Goal: Submit feedback/report problem

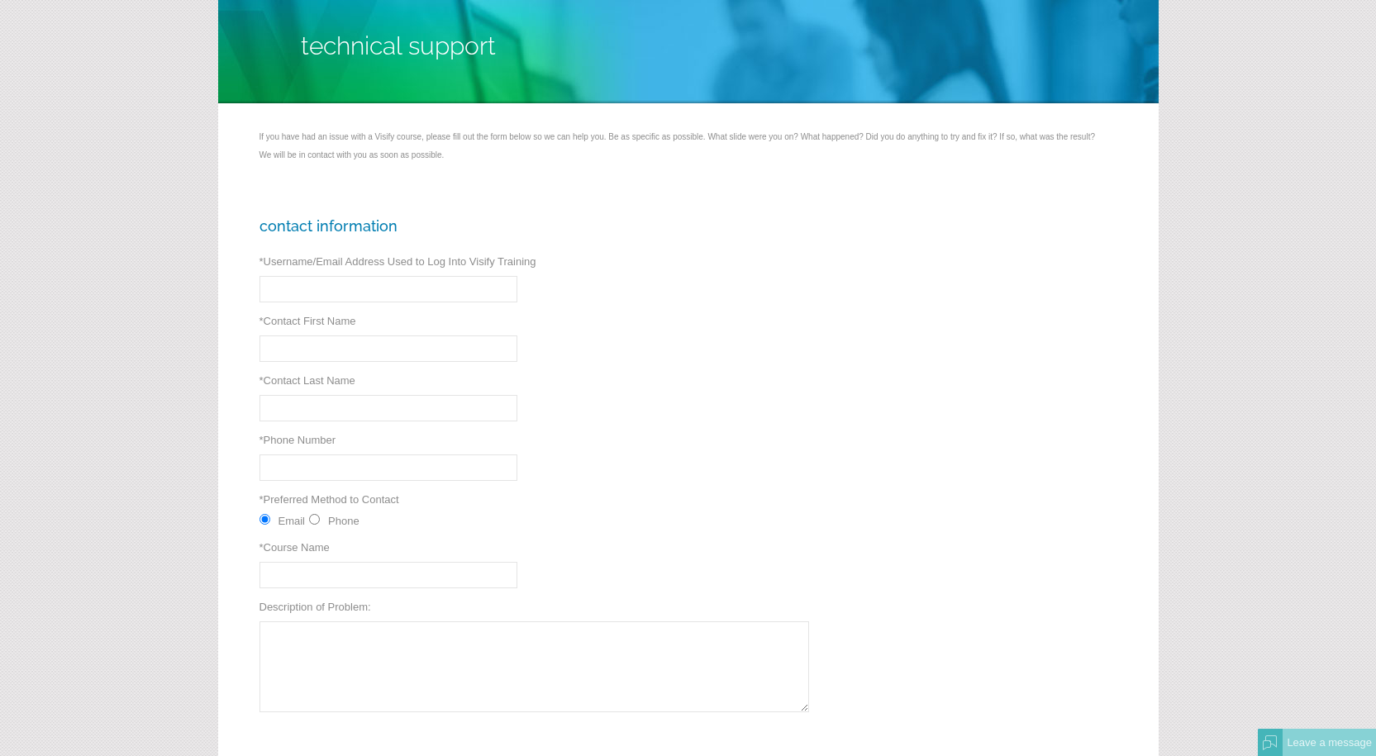
scroll to position [165, 0]
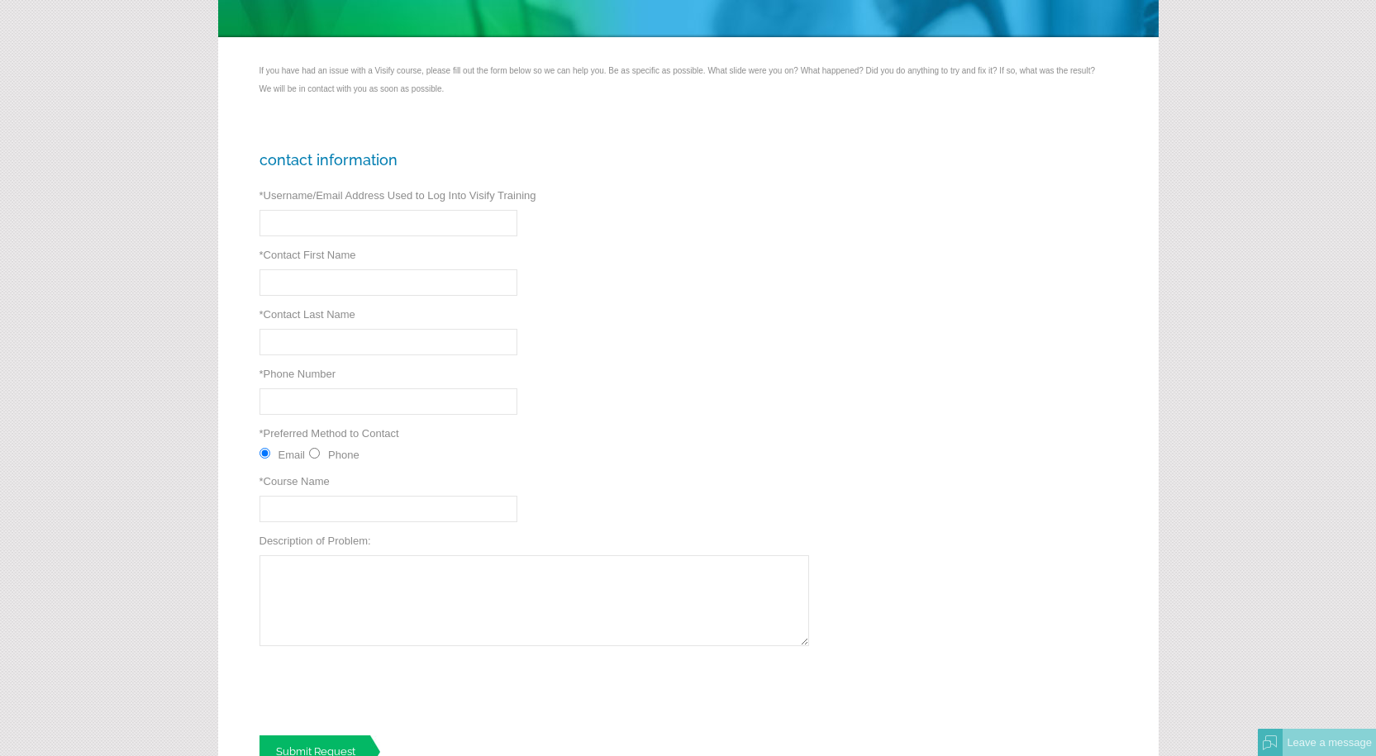
click at [311, 227] on input "* Username/Email Address Used to Log Into Visify Training" at bounding box center [388, 223] width 258 height 26
type input "aluna03@txtav.com"
click at [323, 284] on input "* Contact First Name" at bounding box center [388, 282] width 258 height 26
type input "Anthony"
click at [339, 340] on input "* Contact Last Name" at bounding box center [388, 342] width 258 height 26
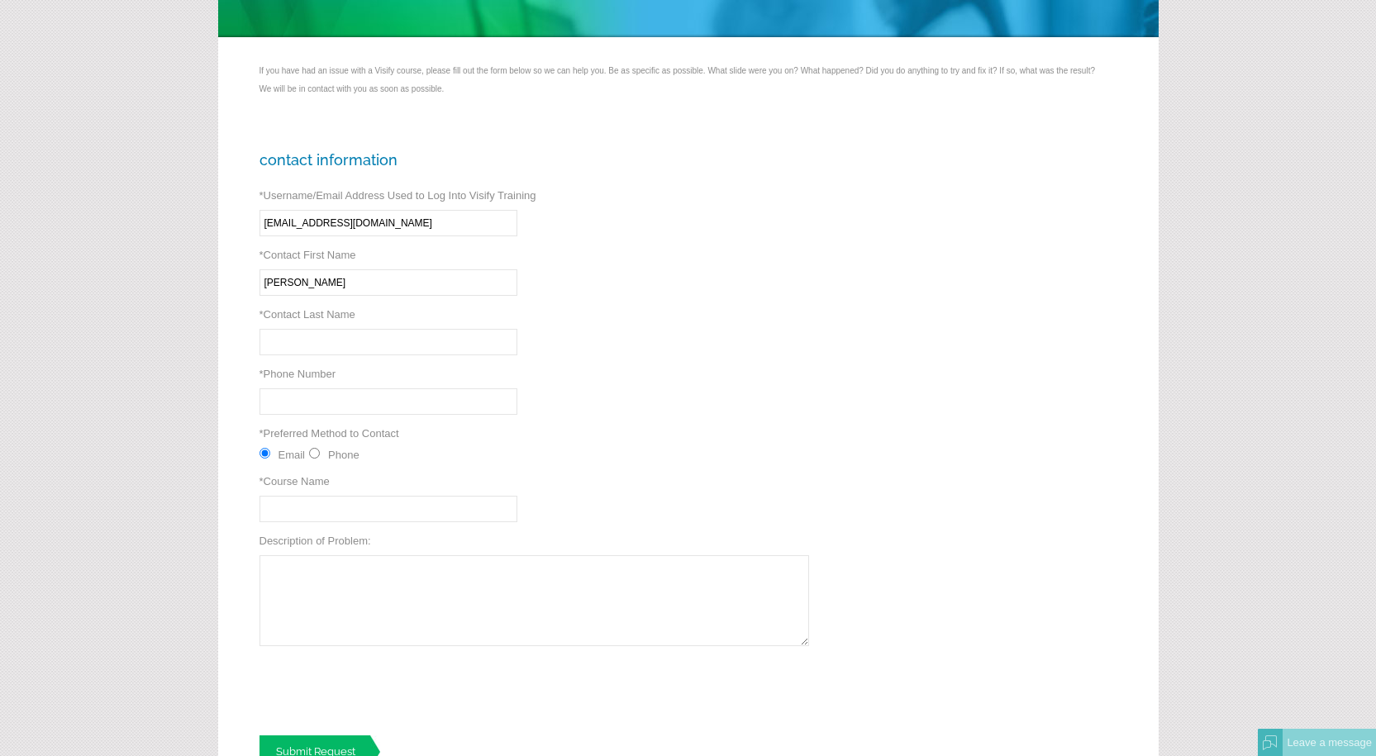
type input "Luna"
click at [339, 399] on input "* Phone Number" at bounding box center [388, 401] width 258 height 26
type input "6202182052"
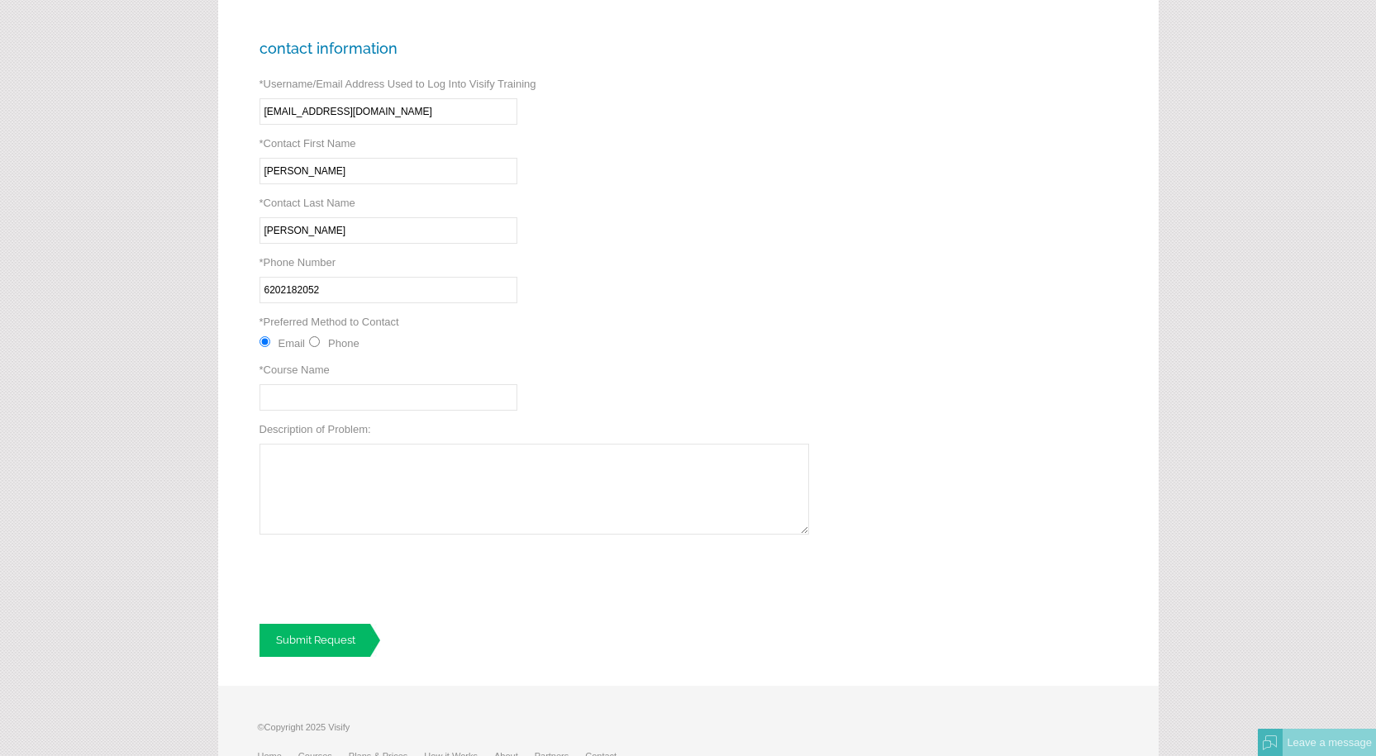
scroll to position [331, 0]
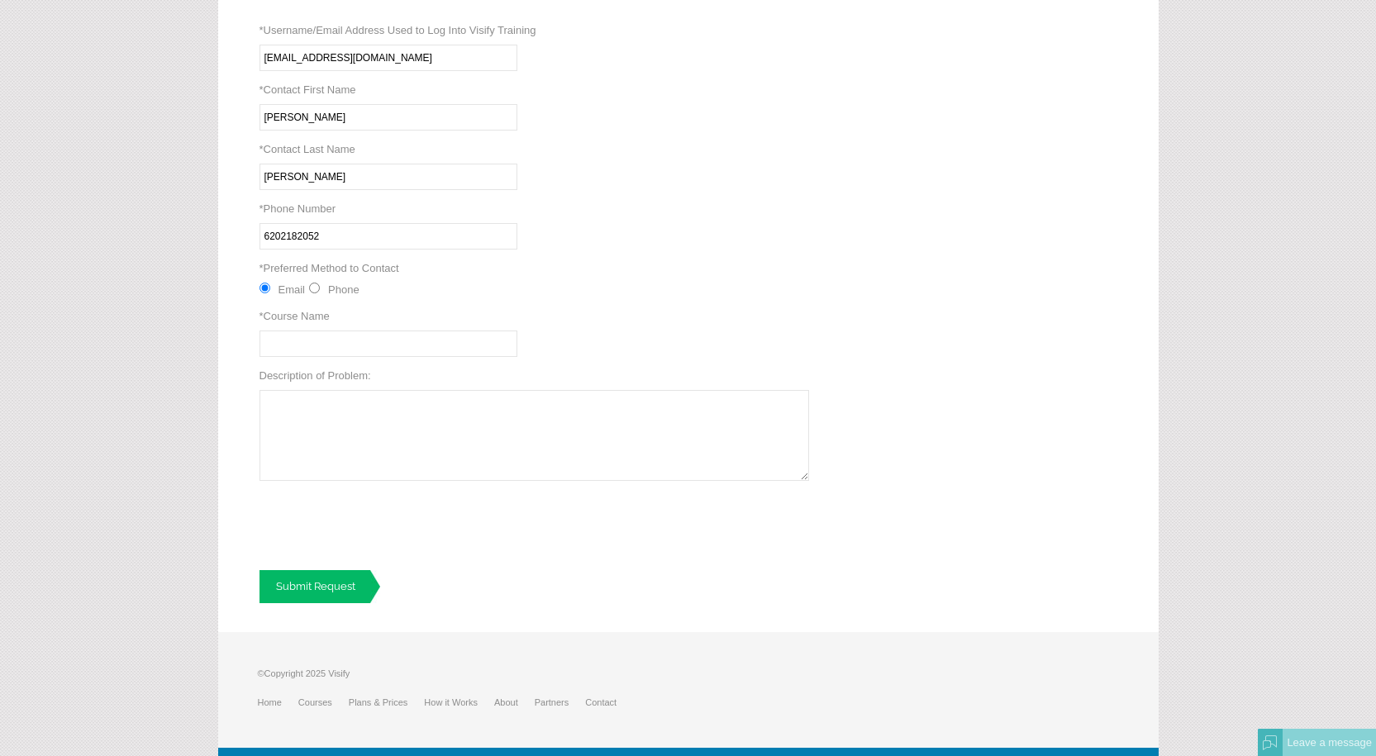
click at [316, 347] on input "* Course Name" at bounding box center [388, 344] width 258 height 26
type input "Dot training"
click at [317, 417] on textarea "Description of Problem:" at bounding box center [534, 435] width 550 height 91
type textarea "will not let me log on to complete my training. Keeps saying username and passw…"
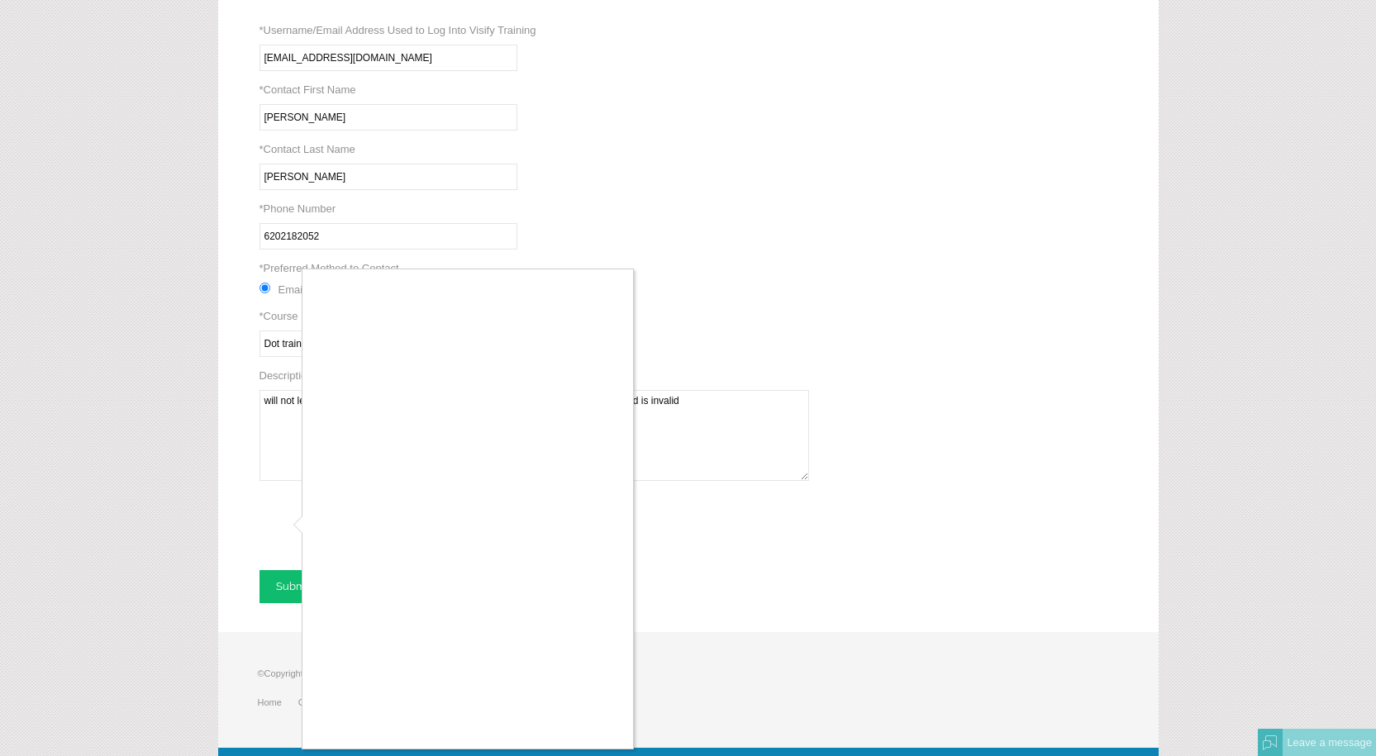
click at [283, 419] on div at bounding box center [688, 378] width 1376 height 756
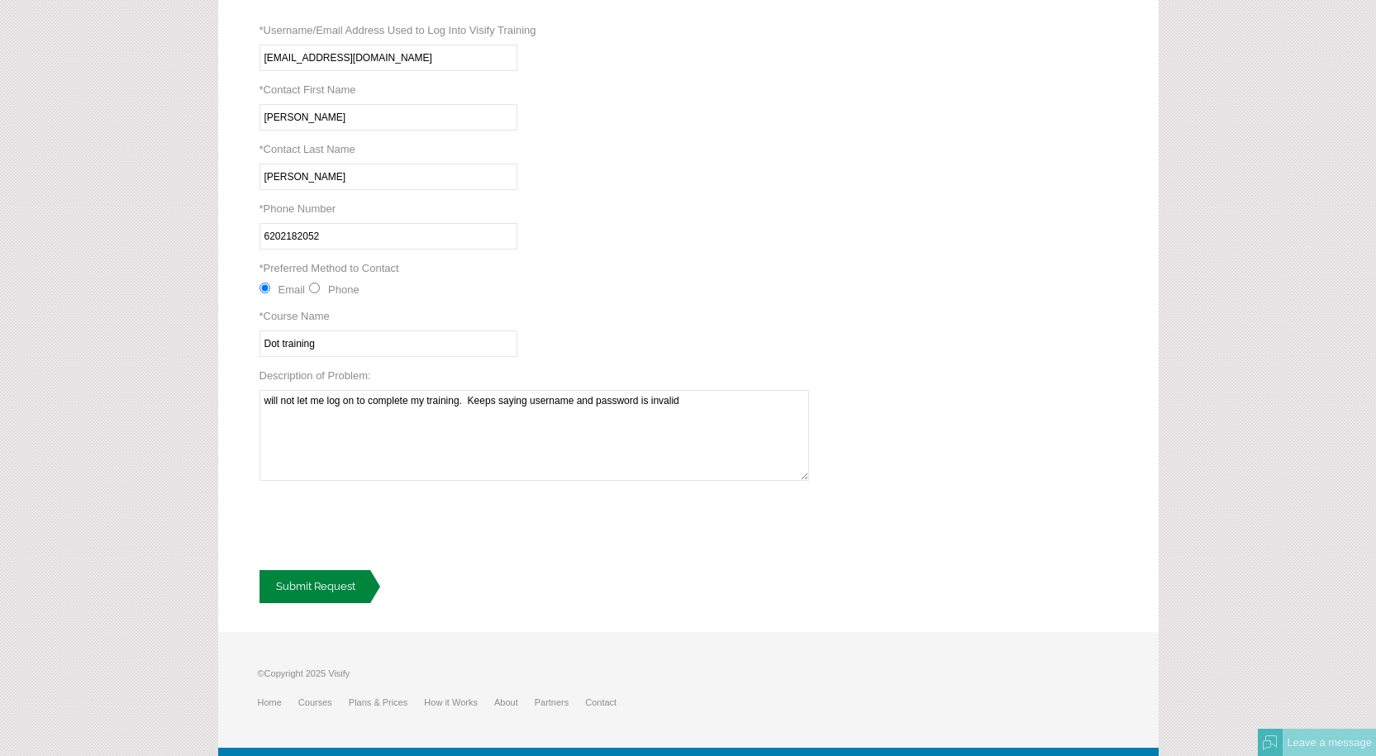
click at [310, 591] on link "Submit Request" at bounding box center [319, 586] width 121 height 33
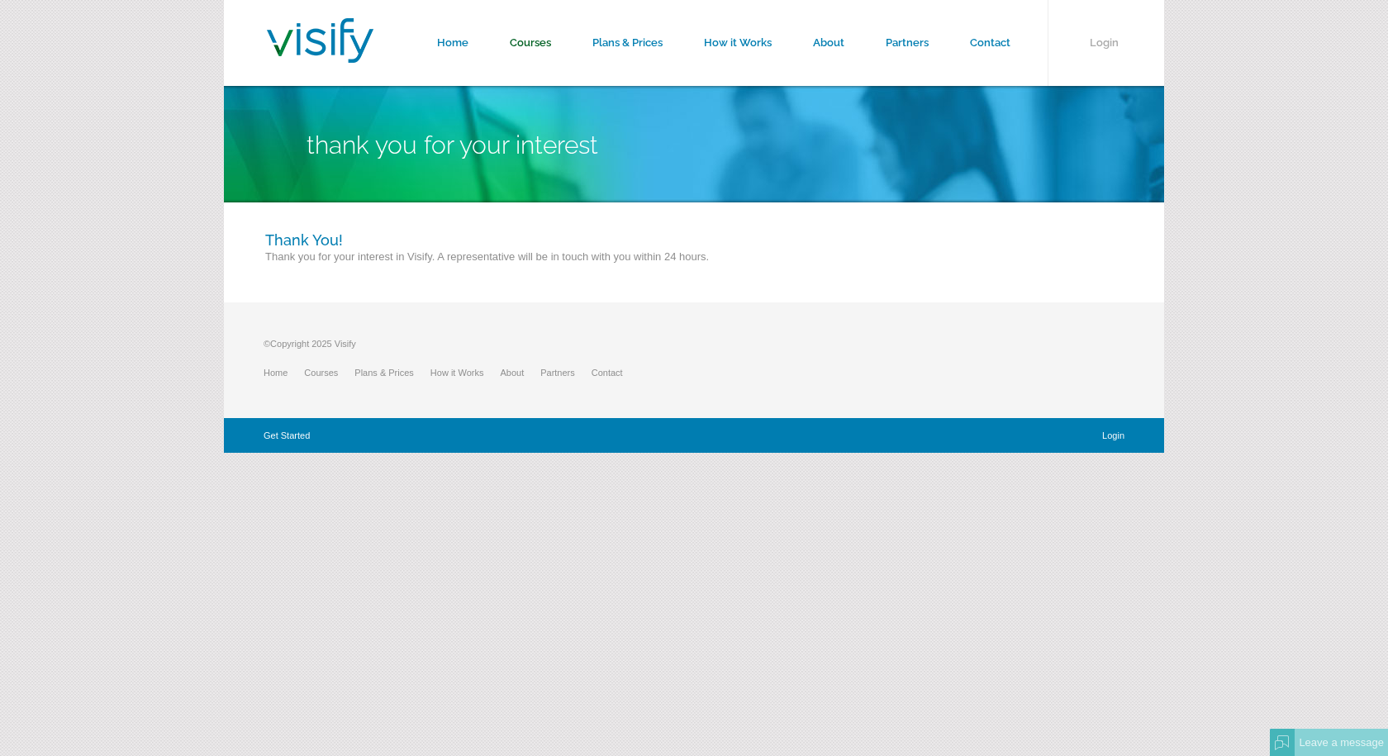
click at [534, 39] on link "Courses" at bounding box center [530, 43] width 83 height 86
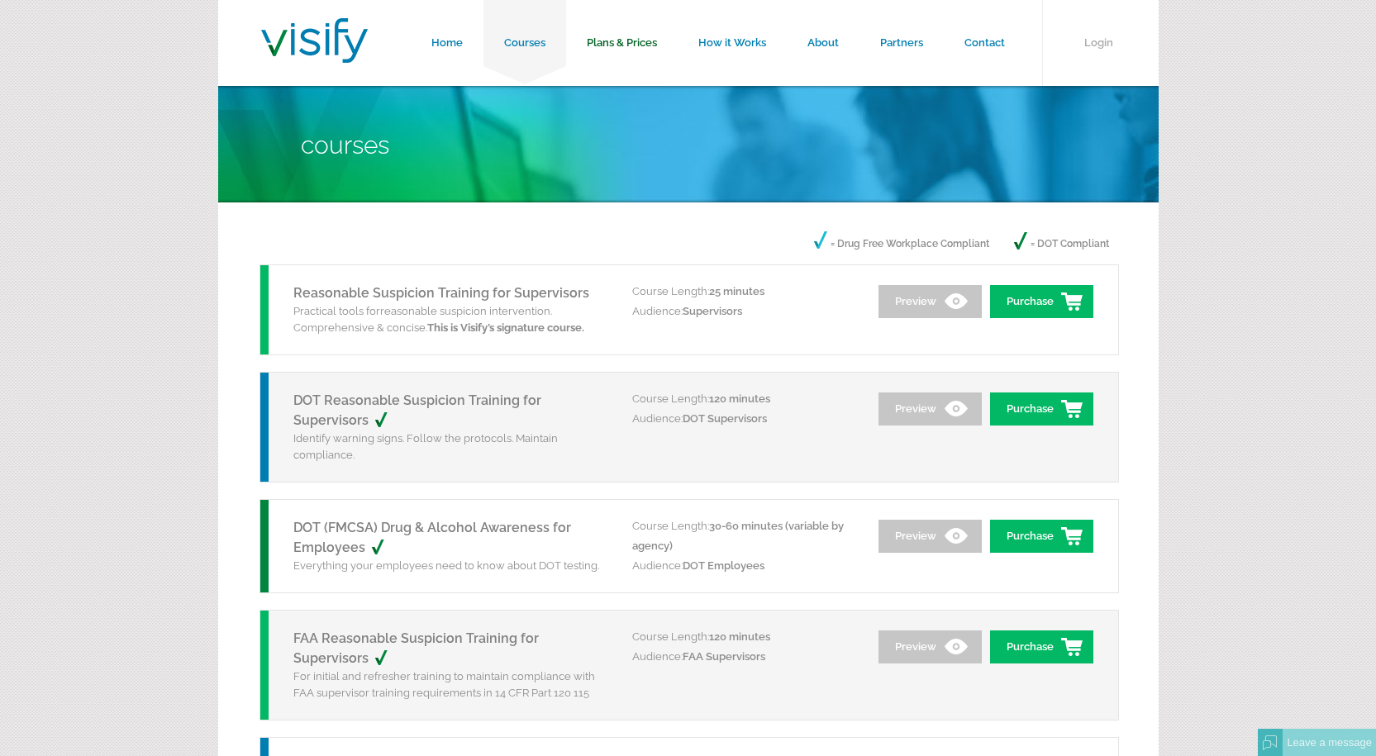
click at [620, 45] on link "Plans & Prices" at bounding box center [622, 43] width 112 height 86
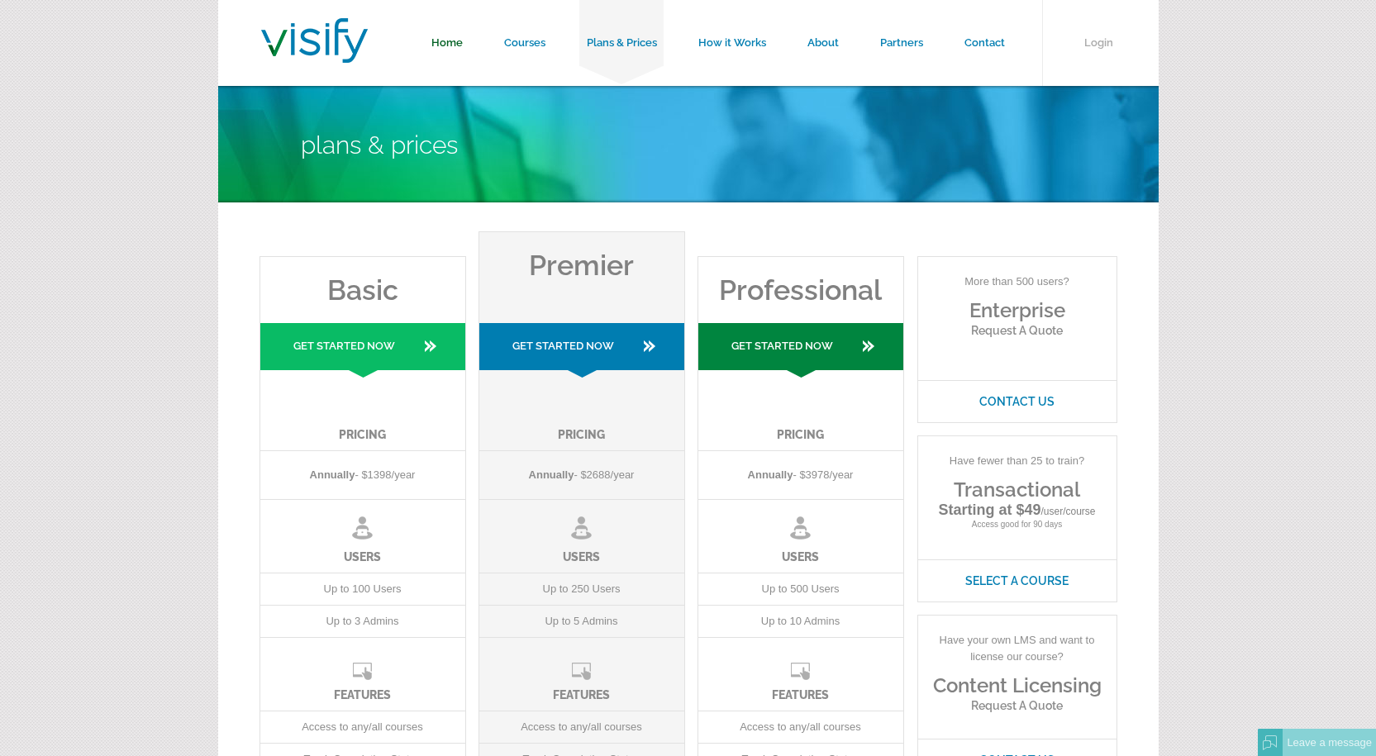
click at [453, 45] on link "Home" at bounding box center [447, 43] width 73 height 86
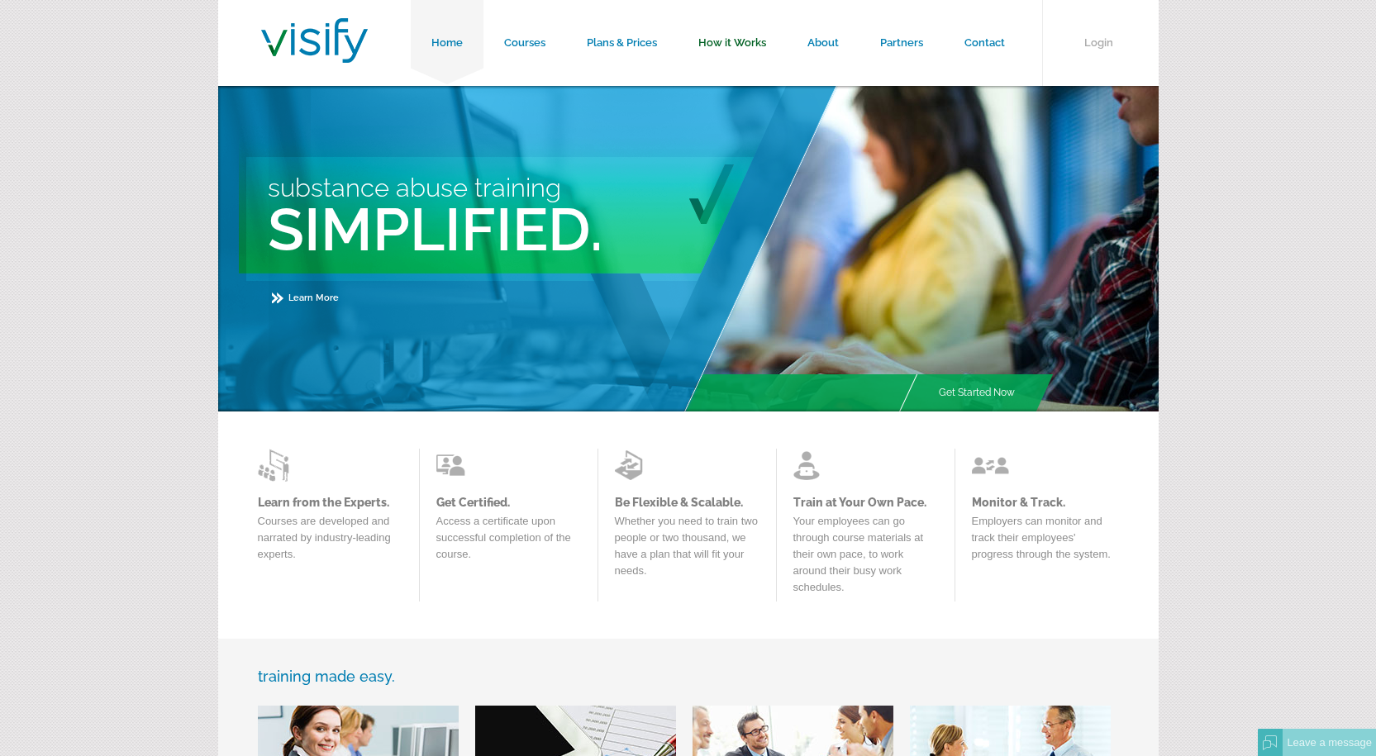
click at [726, 40] on link "How it Works" at bounding box center [732, 43] width 109 height 86
